Goal: Information Seeking & Learning: Learn about a topic

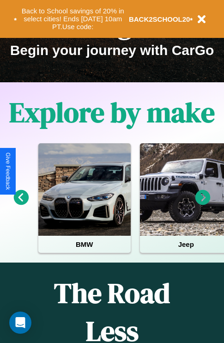
scroll to position [142, 0]
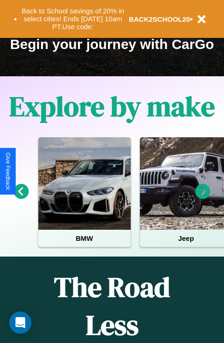
click at [203, 198] on icon at bounding box center [202, 191] width 15 height 15
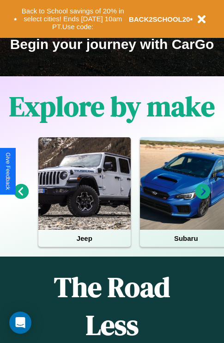
click at [203, 198] on icon at bounding box center [202, 191] width 15 height 15
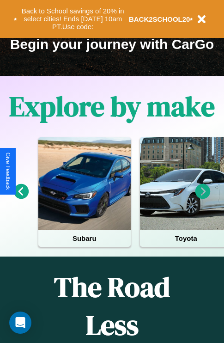
click at [21, 198] on icon at bounding box center [21, 191] width 15 height 15
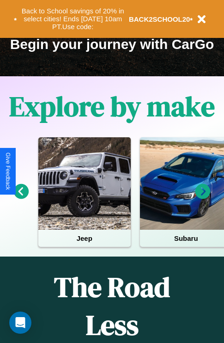
click at [21, 198] on icon at bounding box center [21, 191] width 15 height 15
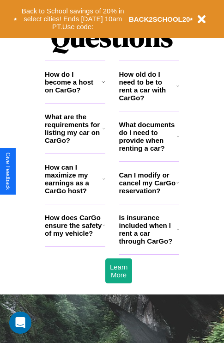
scroll to position [1120, 0]
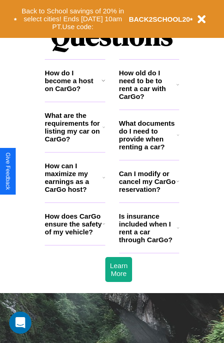
click at [149, 243] on h3 "Is insurance included when I rent a car through CarGo?" at bounding box center [148, 227] width 58 height 31
click at [75, 192] on h3 "How can I maximize my earnings as a CarGo host?" at bounding box center [74, 177] width 58 height 31
